Goal: Transaction & Acquisition: Purchase product/service

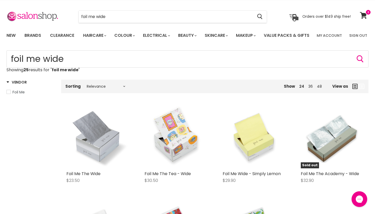
scroll to position [26, 0]
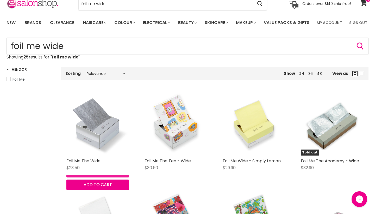
click at [85, 177] on button "Quick shop" at bounding box center [97, 172] width 63 height 10
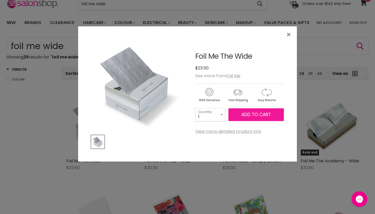
click at [236, 116] on button "Add to cart" at bounding box center [257, 114] width 56 height 13
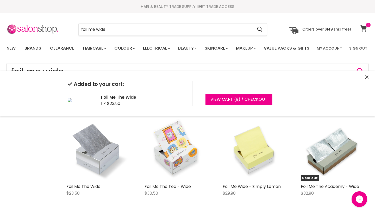
click at [364, 28] on icon at bounding box center [363, 28] width 7 height 7
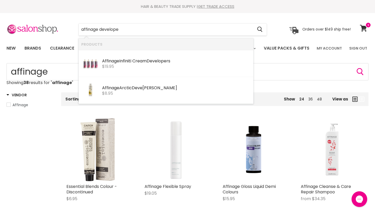
type input "affinage developer"
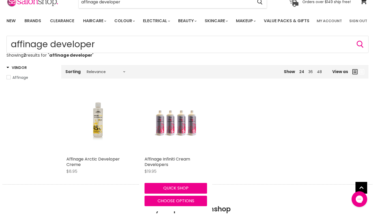
click at [168, 171] on div "Affinage Infiniti Cream Developers $19.95 Affinage Quick shop Choose options" at bounding box center [175, 148] width 73 height 125
click at [168, 167] on link "Affinage Infiniti Cream Developers" at bounding box center [168, 161] width 46 height 11
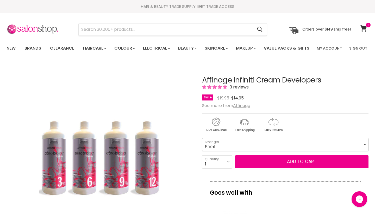
select select "5 Vol"
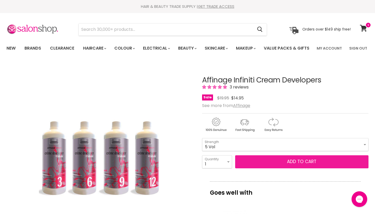
click at [269, 168] on button "Add to cart" at bounding box center [301, 161] width 133 height 13
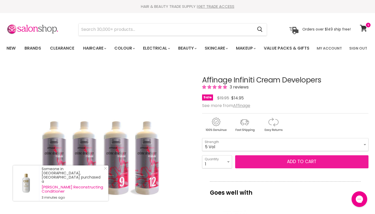
click at [298, 168] on button "Add to cart" at bounding box center [301, 161] width 133 height 13
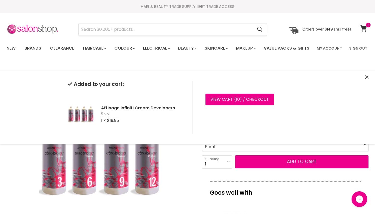
click at [367, 78] on icon "Close" at bounding box center [367, 76] width 3 height 3
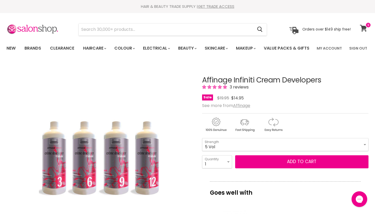
click at [364, 28] on icon at bounding box center [363, 28] width 7 height 7
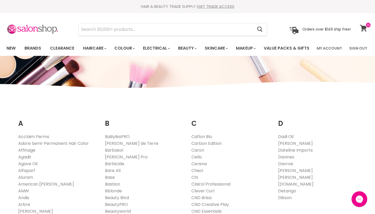
click at [366, 28] on icon at bounding box center [363, 28] width 7 height 7
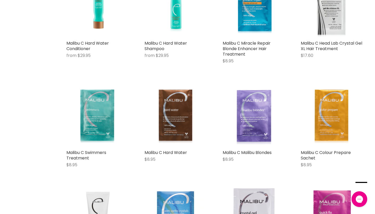
scroll to position [264, 0]
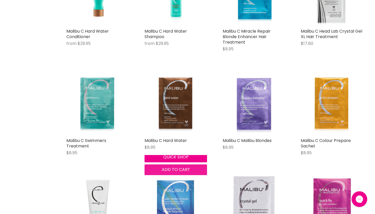
click at [187, 172] on span "Add to cart" at bounding box center [176, 169] width 28 height 6
click at [190, 172] on span "Add to cart" at bounding box center [176, 169] width 28 height 6
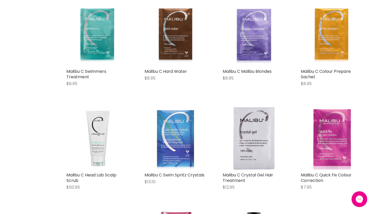
scroll to position [322, 0]
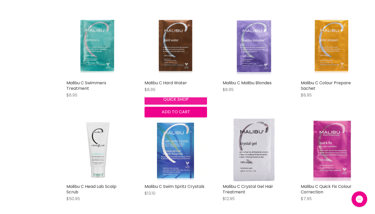
click at [161, 105] on button "Quick shop" at bounding box center [176, 99] width 63 height 10
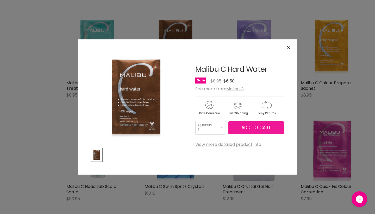
click at [244, 129] on span "Add to cart" at bounding box center [256, 127] width 29 height 6
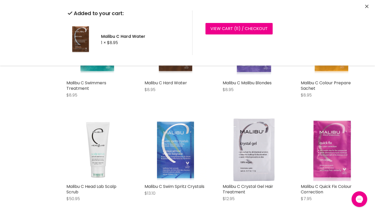
click at [366, 5] on icon "Close" at bounding box center [367, 6] width 3 height 3
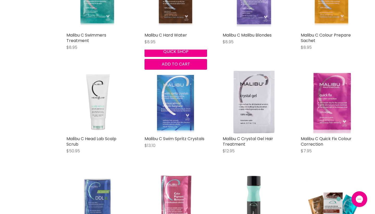
scroll to position [368, 0]
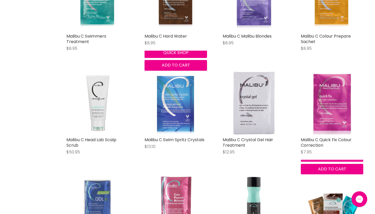
click at [318, 161] on button "Quick shop" at bounding box center [332, 156] width 63 height 10
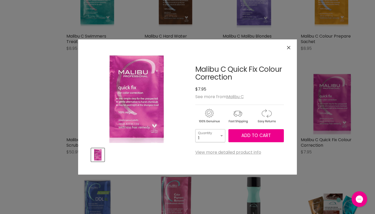
select select "5"
type input "5"
click at [244, 133] on span "Add to cart" at bounding box center [256, 135] width 29 height 6
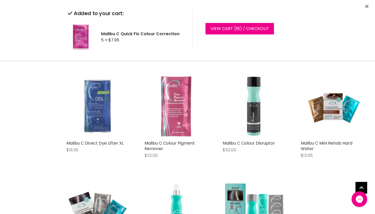
scroll to position [469, 0]
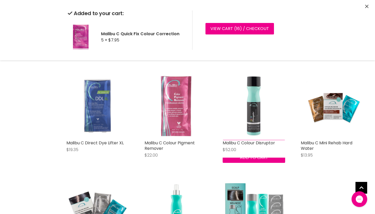
click at [237, 150] on button "Quick shop" at bounding box center [254, 145] width 63 height 10
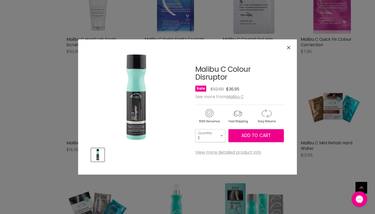
drag, startPoint x: 220, startPoint y: 136, endPoint x: 283, endPoint y: 70, distance: 91.5
click at [271, 86] on div "Malibu C Colour Disruptor No reviews Sale Original Price $52.00 Current Price $…" at bounding box center [240, 103] width 89 height 102
click at [288, 50] on button "Close" at bounding box center [288, 47] width 11 height 11
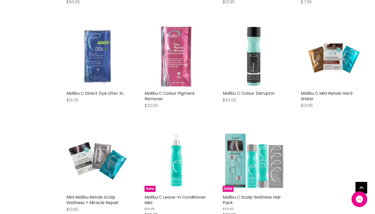
scroll to position [518, 0]
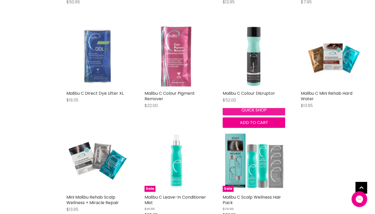
click at [239, 115] on button "Quick shop" at bounding box center [254, 110] width 63 height 10
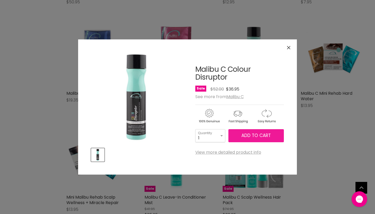
click at [251, 136] on span "Add to cart" at bounding box center [256, 135] width 29 height 6
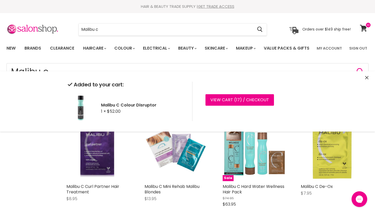
scroll to position [0, 0]
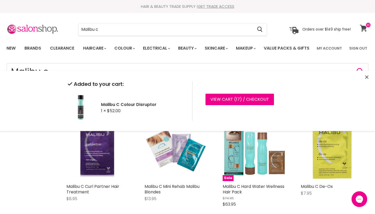
click at [364, 29] on icon at bounding box center [363, 28] width 7 height 7
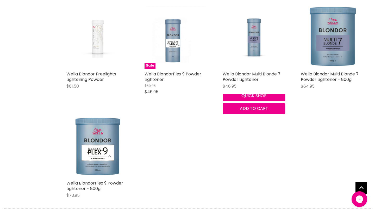
scroll to position [109, 0]
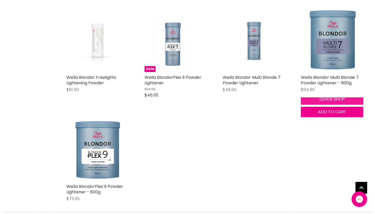
click at [311, 104] on button "Quick shop" at bounding box center [332, 99] width 63 height 10
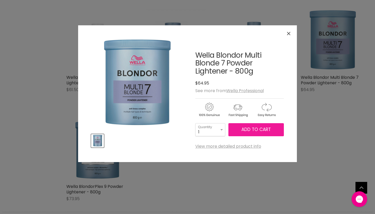
click at [238, 128] on button "Add to cart" at bounding box center [257, 129] width 56 height 13
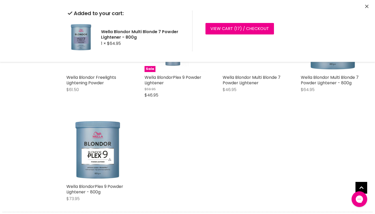
click at [367, 7] on icon "Close" at bounding box center [367, 6] width 3 height 3
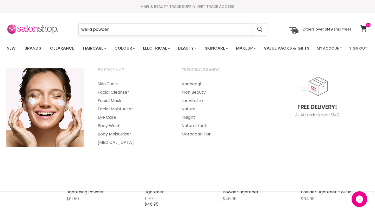
click at [214, 34] on input "wella powder" at bounding box center [166, 29] width 174 height 12
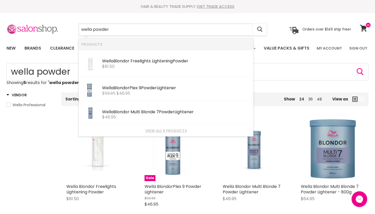
drag, startPoint x: 110, startPoint y: 29, endPoint x: 42, endPoint y: 25, distance: 67.7
click at [42, 25] on div "wella powder Cancel Orders over $149 ship free!" at bounding box center [179, 29] width 345 height 12
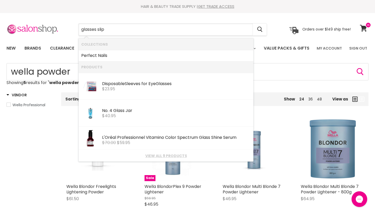
type input "glasses slips"
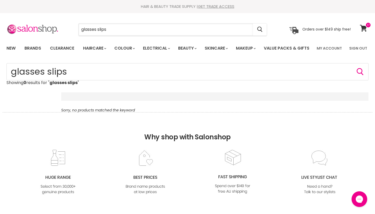
drag, startPoint x: 122, startPoint y: 29, endPoint x: 65, endPoint y: 28, distance: 56.8
click at [65, 28] on div "glasses slips Cancel" at bounding box center [172, 29] width 215 height 12
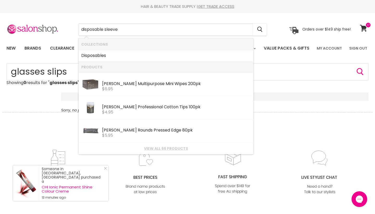
type input "disposable sleeves"
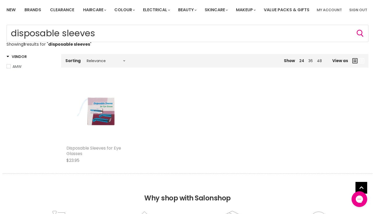
click at [83, 156] on link "Disposable Sleeves for Eye Glasses" at bounding box center [93, 150] width 55 height 11
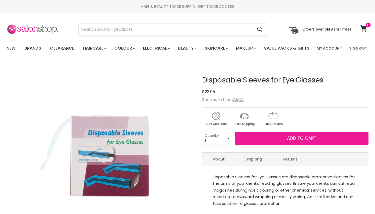
click at [276, 145] on button "Add to cart" at bounding box center [301, 138] width 133 height 13
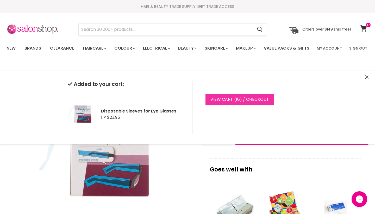
click at [259, 100] on link "View cart ( 18 ) / Checkout" at bounding box center [240, 99] width 69 height 11
